Goal: Transaction & Acquisition: Purchase product/service

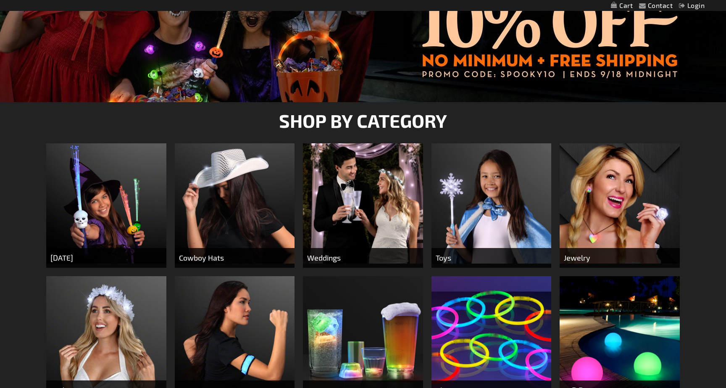
scroll to position [219, 0]
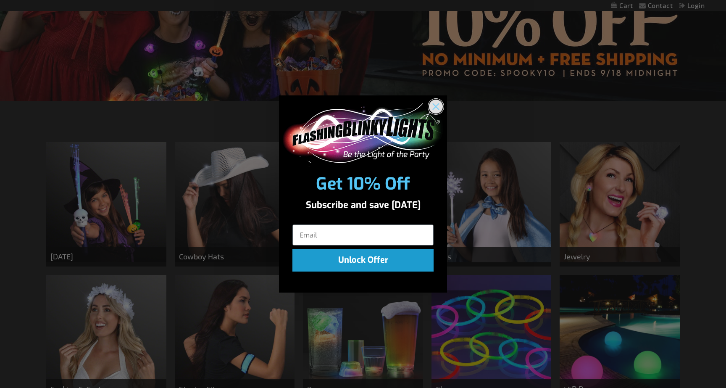
click at [436, 110] on circle "Close dialog" at bounding box center [436, 107] width 14 height 14
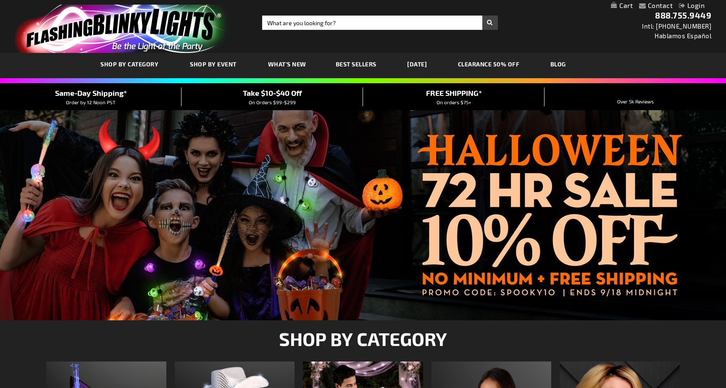
scroll to position [0, 0]
click at [429, 24] on input "Search" at bounding box center [380, 23] width 236 height 14
type input "green fedora"
click at [490, 23] on button "Search" at bounding box center [490, 23] width 16 height 14
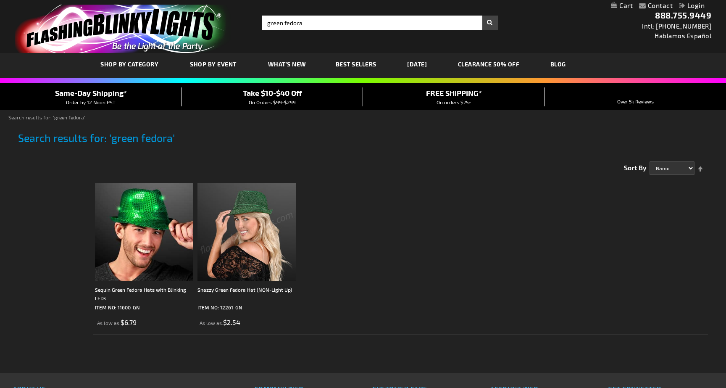
click at [269, 248] on img at bounding box center [247, 232] width 98 height 98
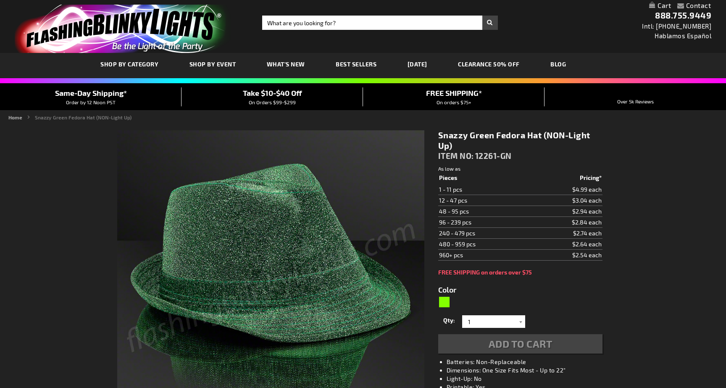
type input "5648"
